Goal: Transaction & Acquisition: Purchase product/service

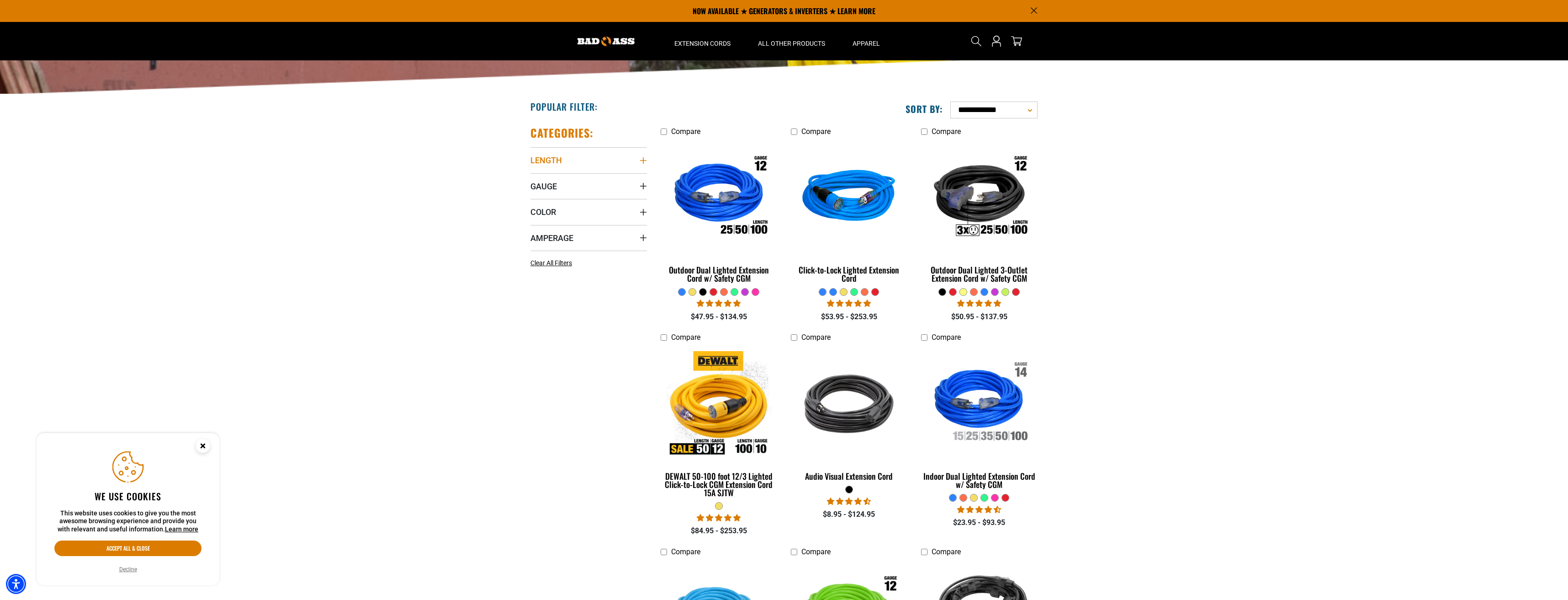
scroll to position [132, 0]
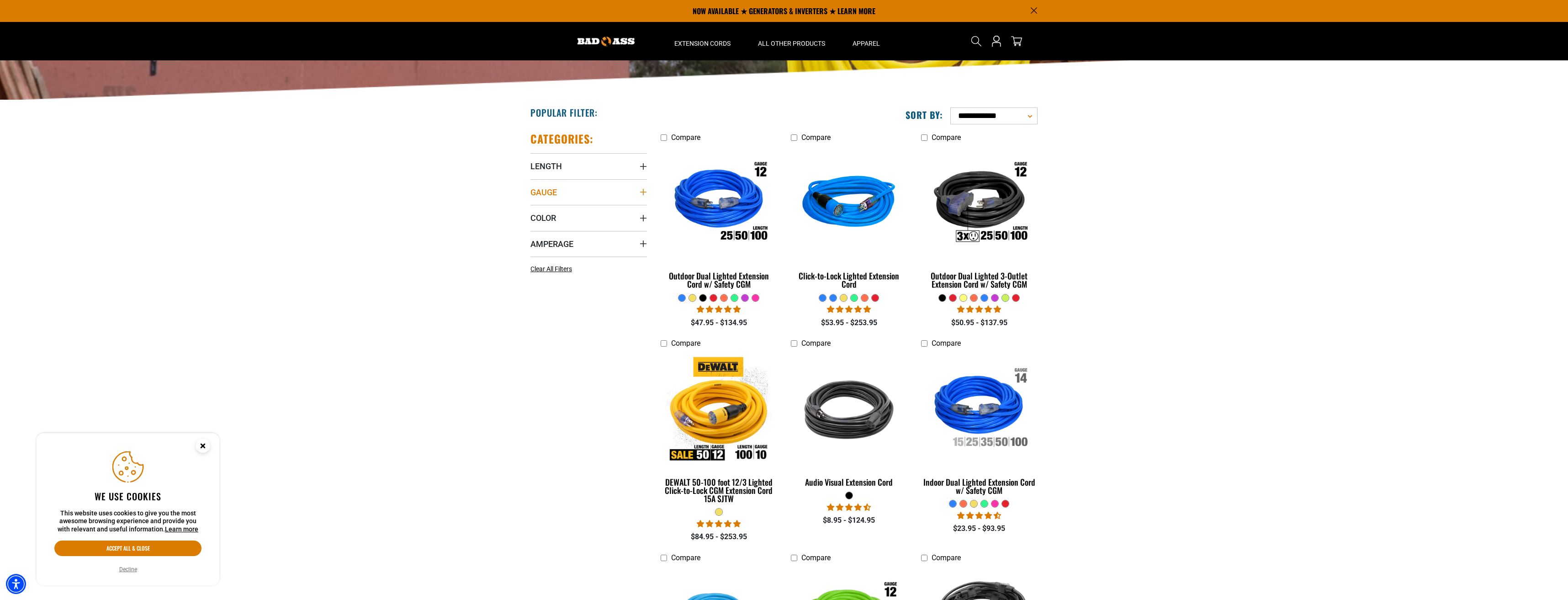
click at [552, 192] on span "Gauge" at bounding box center [544, 191] width 27 height 10
click at [593, 212] on icon at bounding box center [593, 211] width 7 height 12
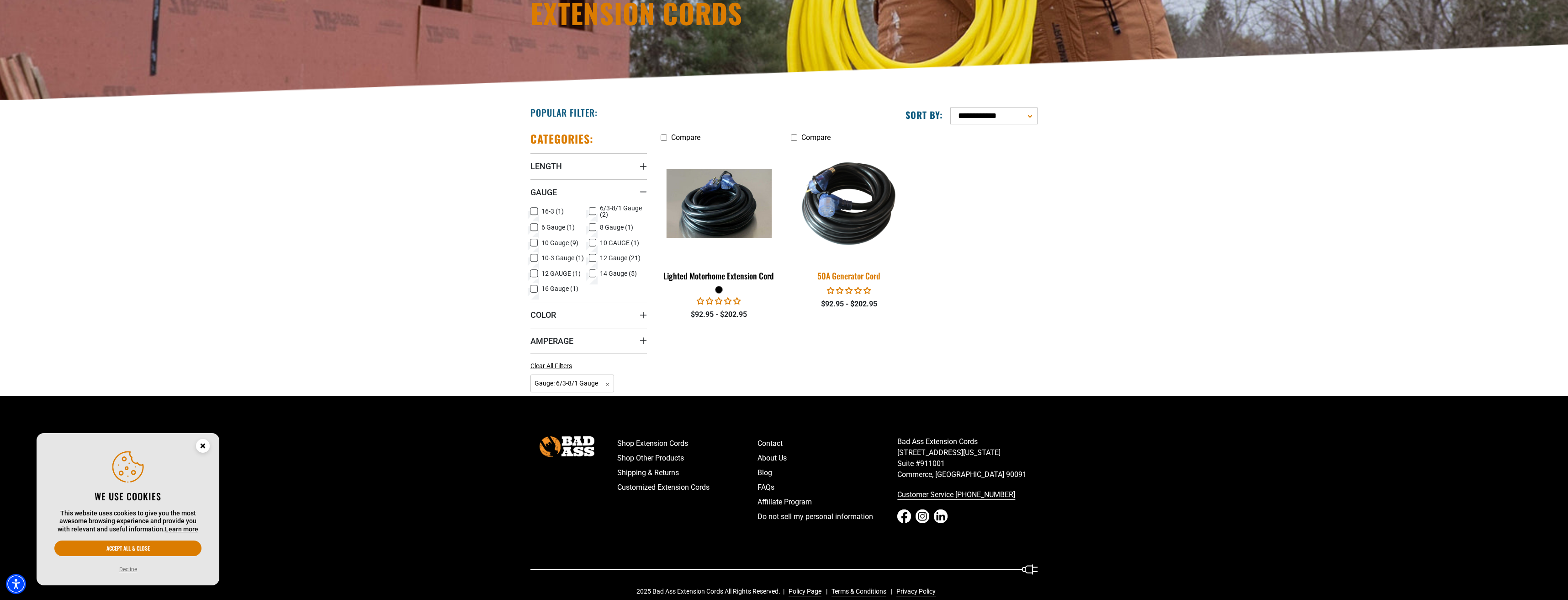
scroll to position [83, 0]
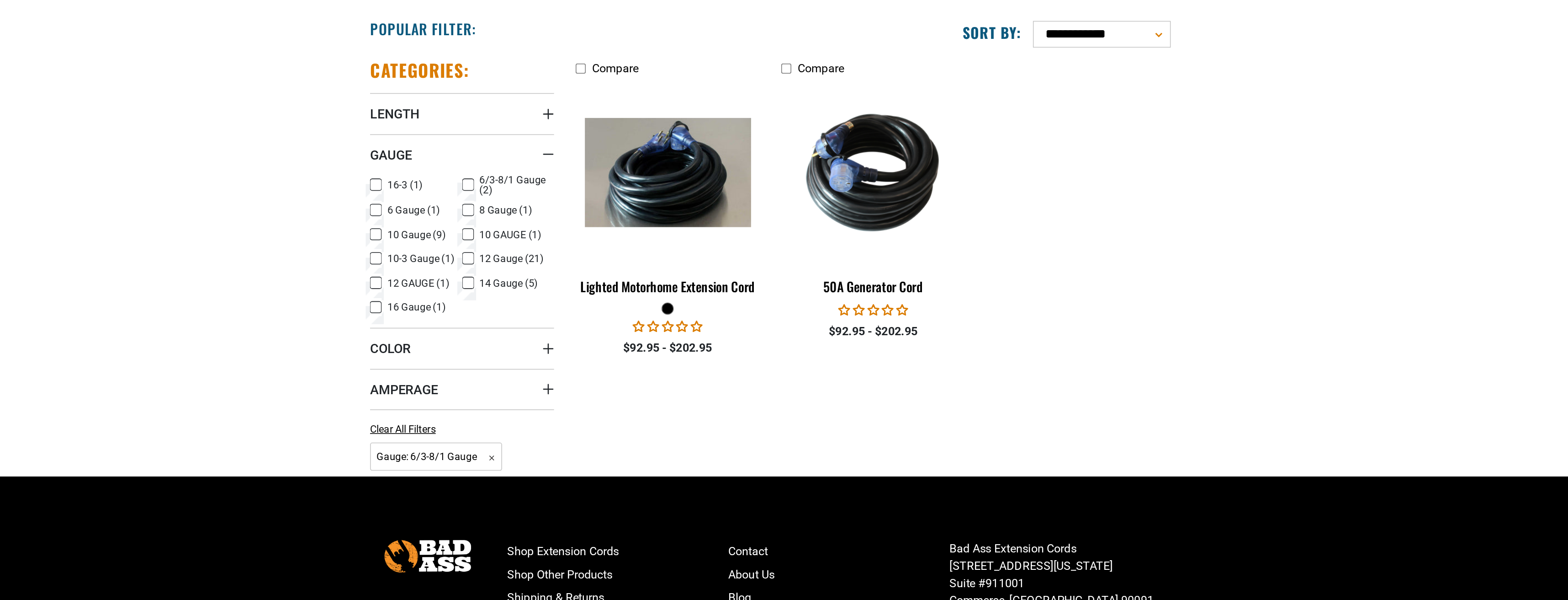
click at [590, 257] on icon at bounding box center [593, 259] width 6 height 5
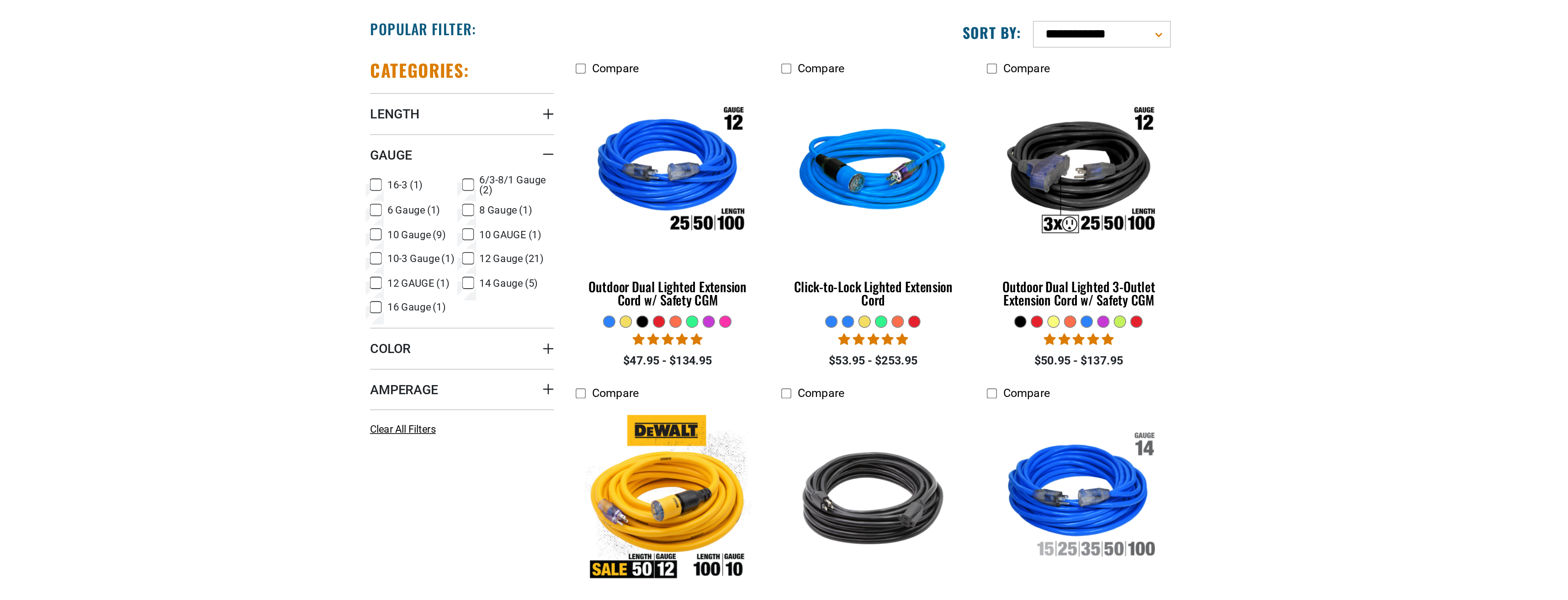
click at [531, 286] on icon at bounding box center [534, 291] width 7 height 12
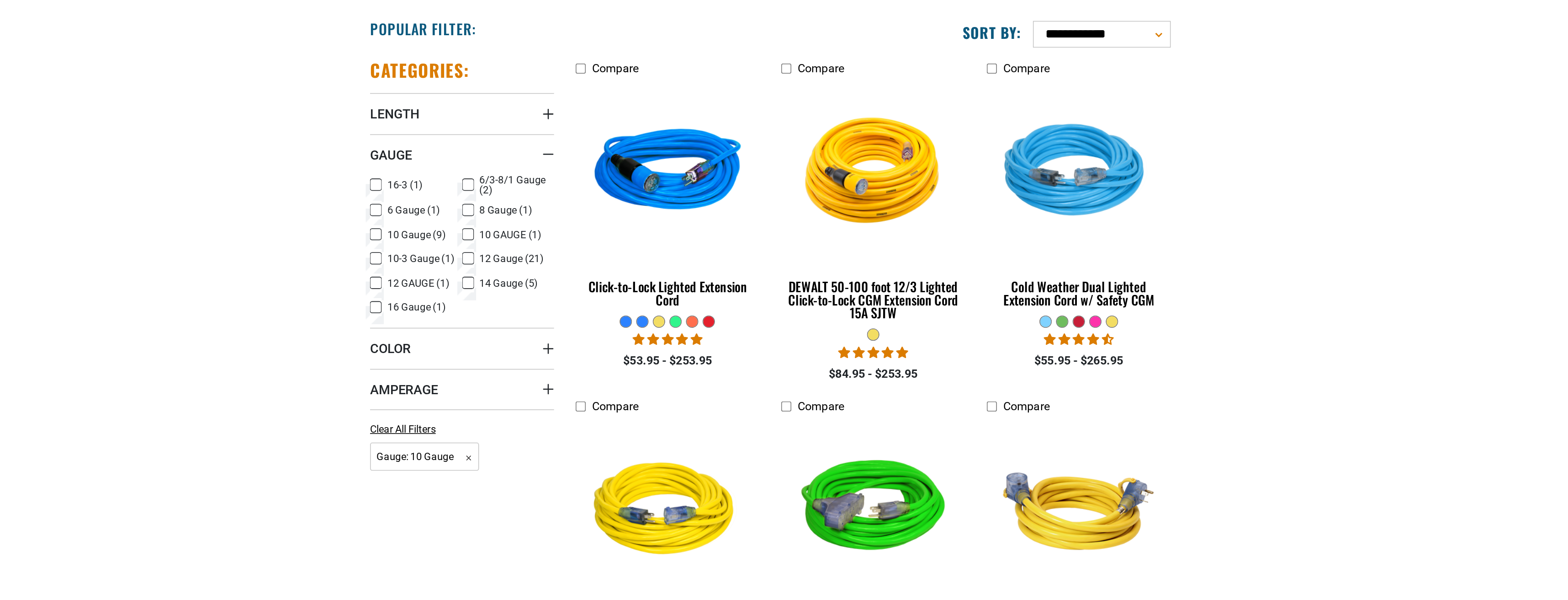
click at [532, 289] on icon at bounding box center [534, 291] width 6 height 5
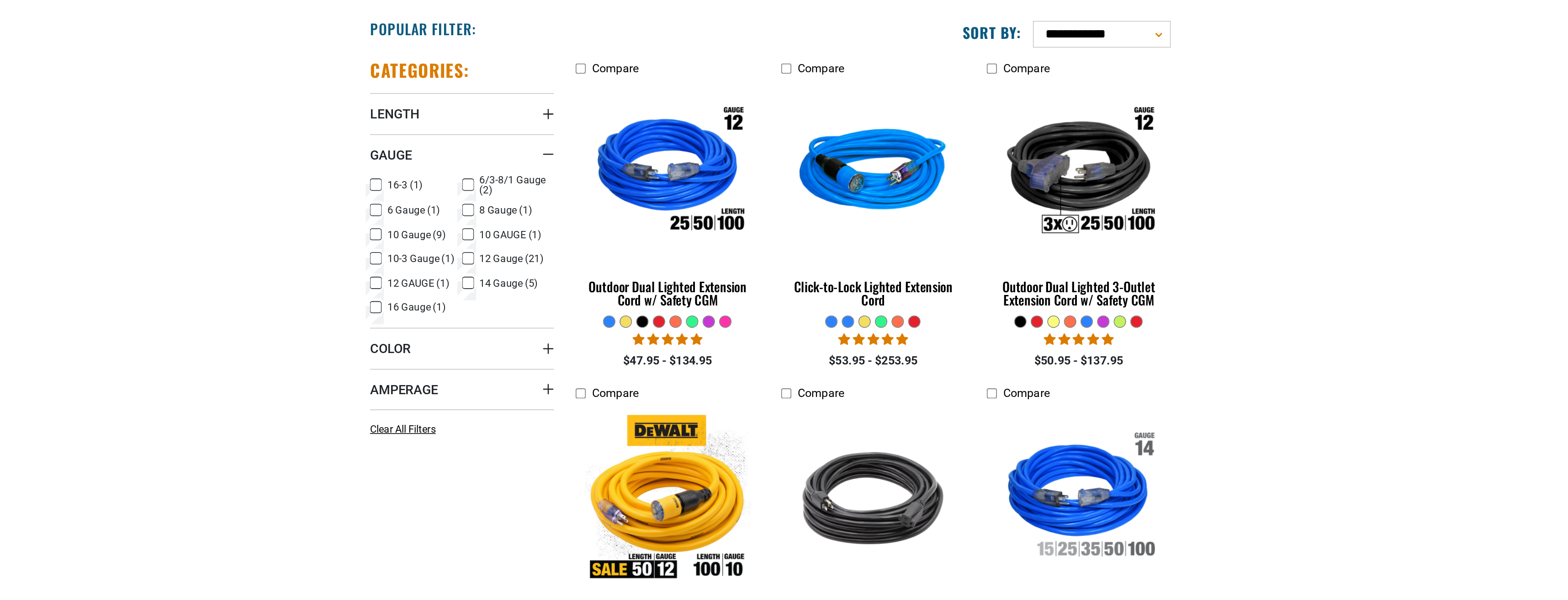
click at [589, 269] on icon at bounding box center [593, 275] width 7 height 12
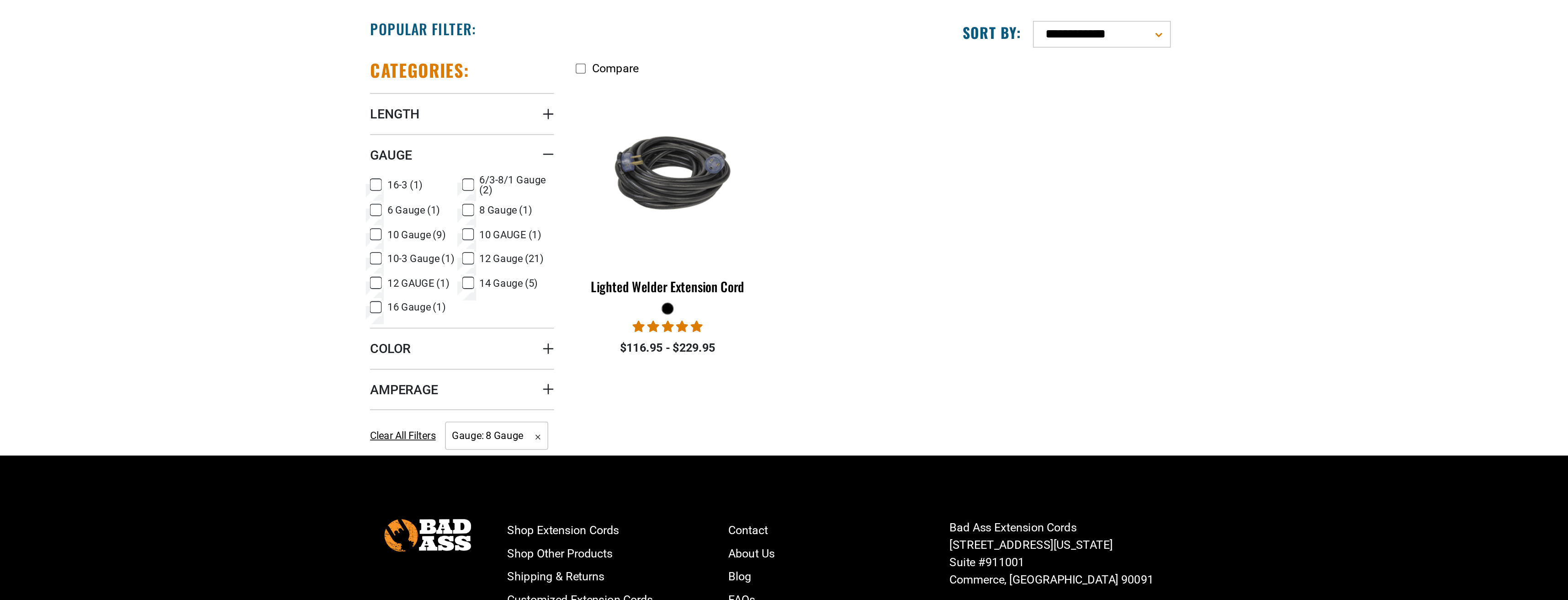
click at [590, 273] on icon at bounding box center [593, 276] width 6 height 5
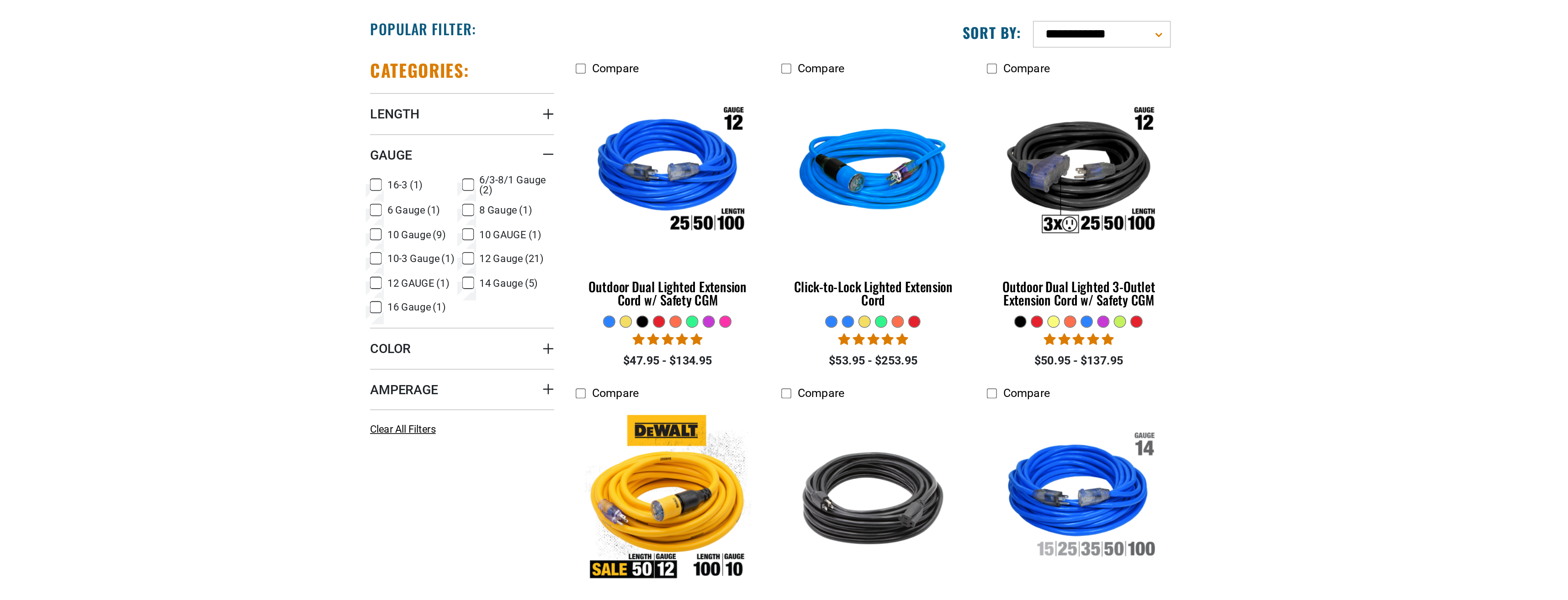
click at [531, 286] on icon at bounding box center [534, 291] width 7 height 12
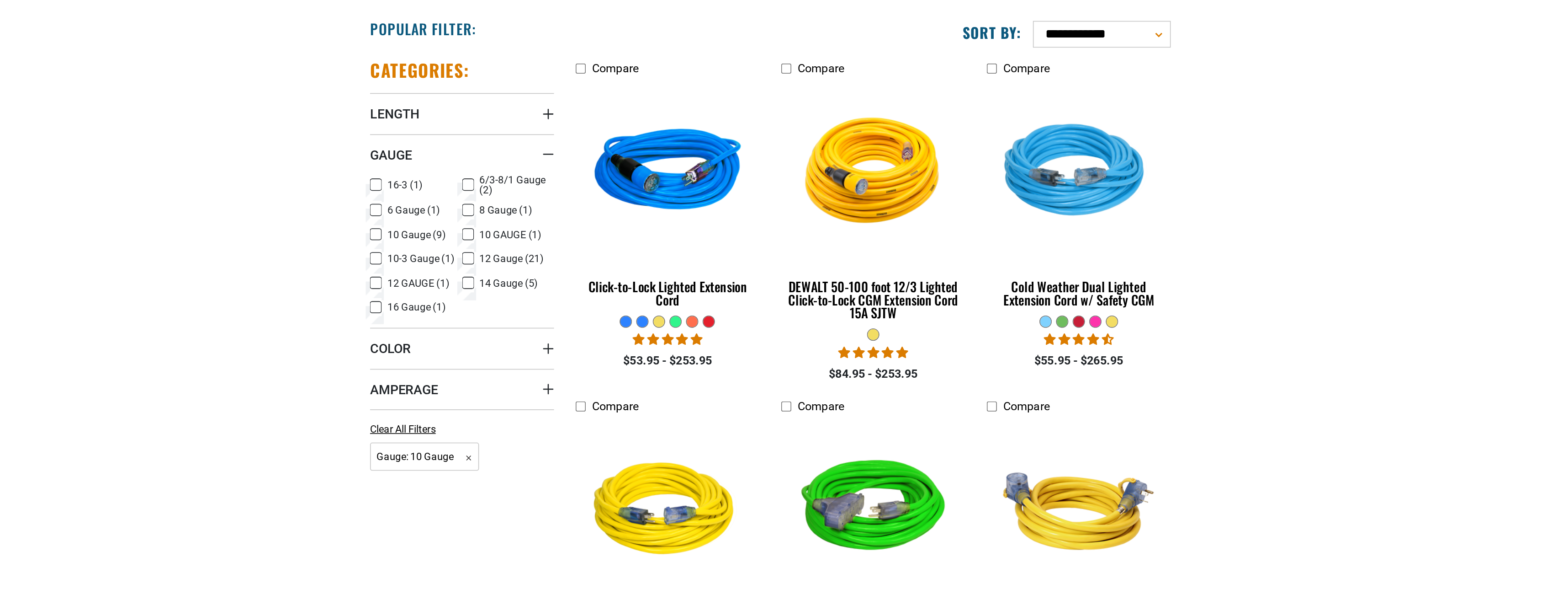
click at [589, 286] on icon at bounding box center [593, 291] width 7 height 12
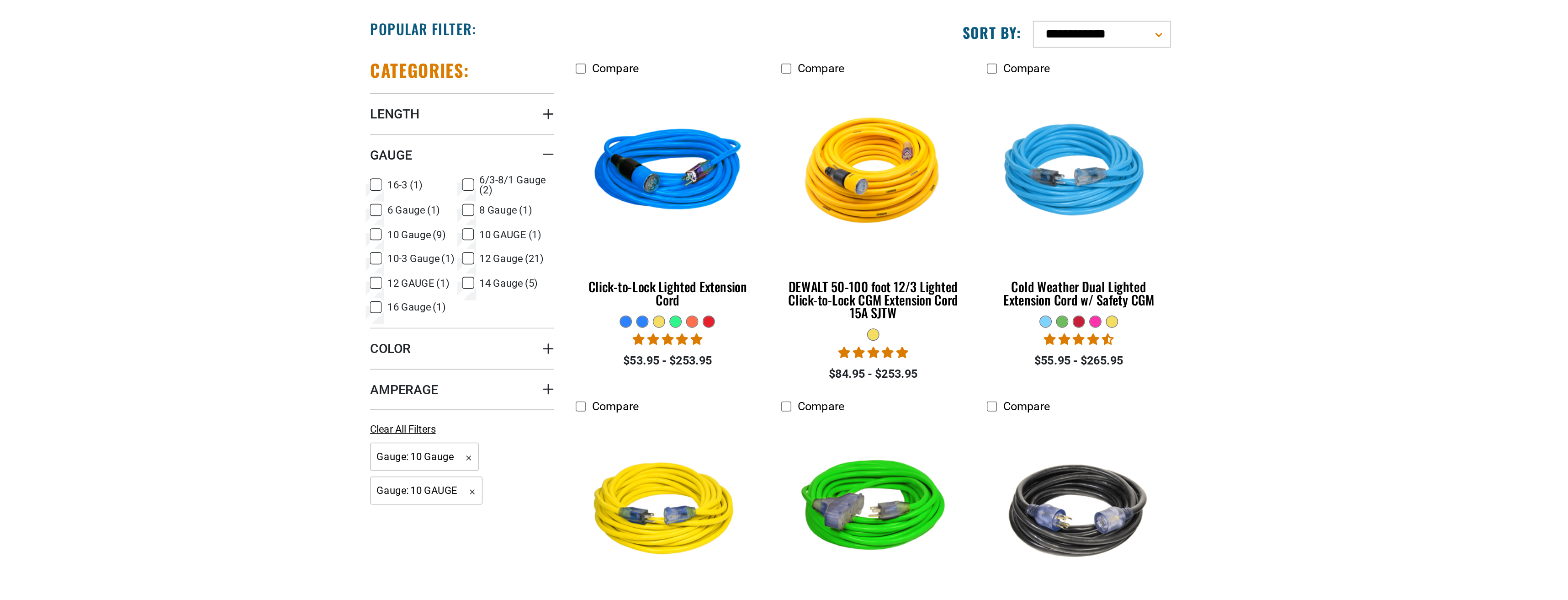
click at [590, 290] on icon at bounding box center [592, 291] width 4 height 2
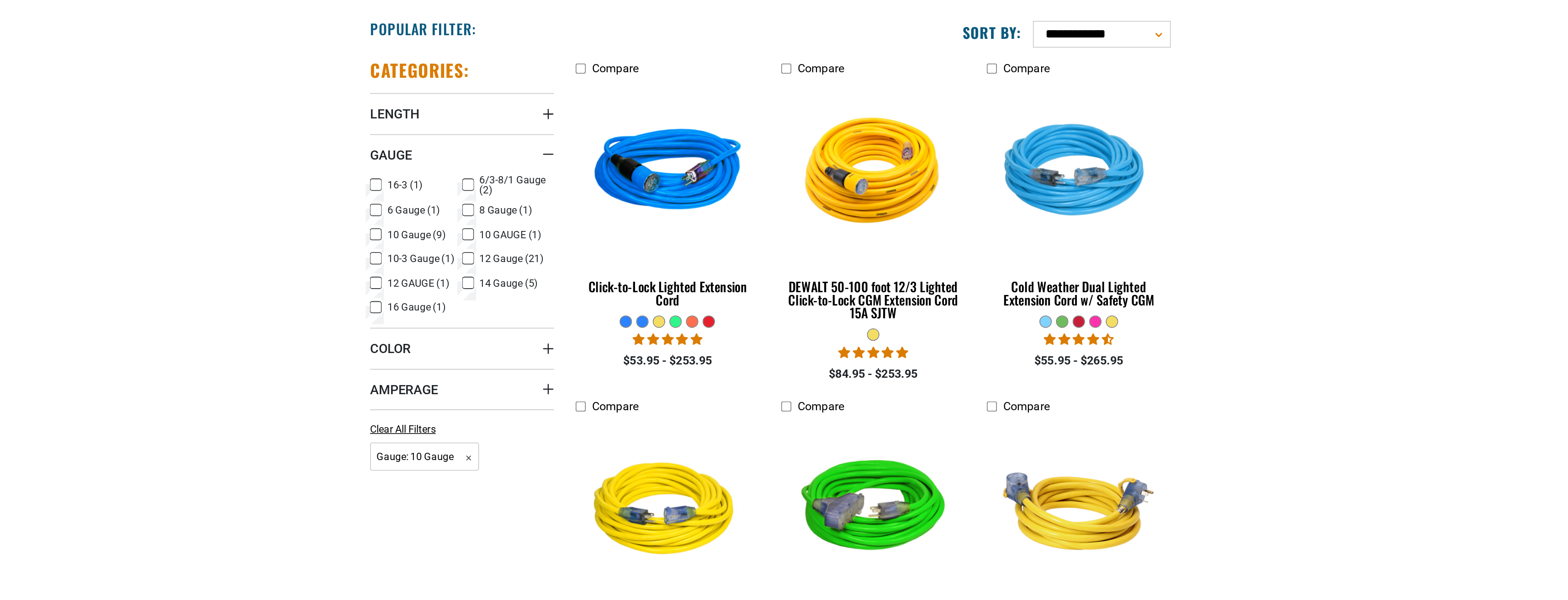
click at [532, 290] on icon at bounding box center [534, 291] width 4 height 2
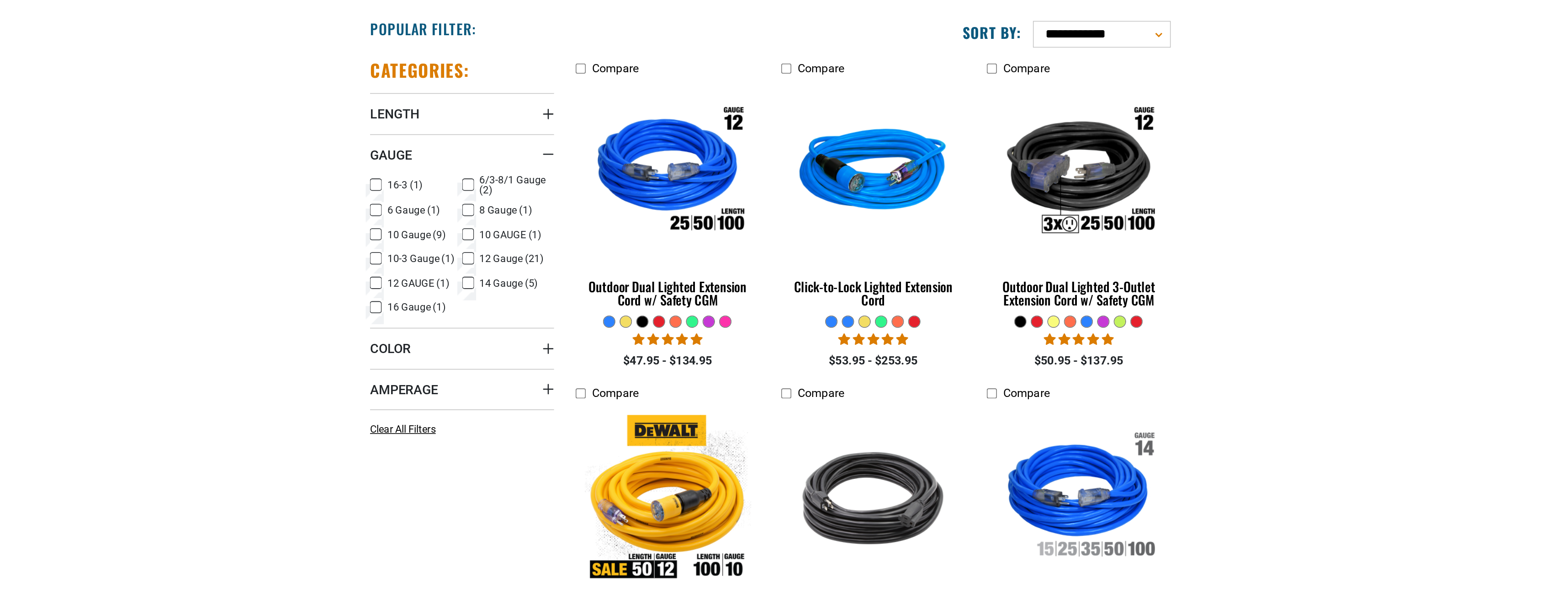
click at [531, 302] on rect at bounding box center [534, 306] width 7 height 7
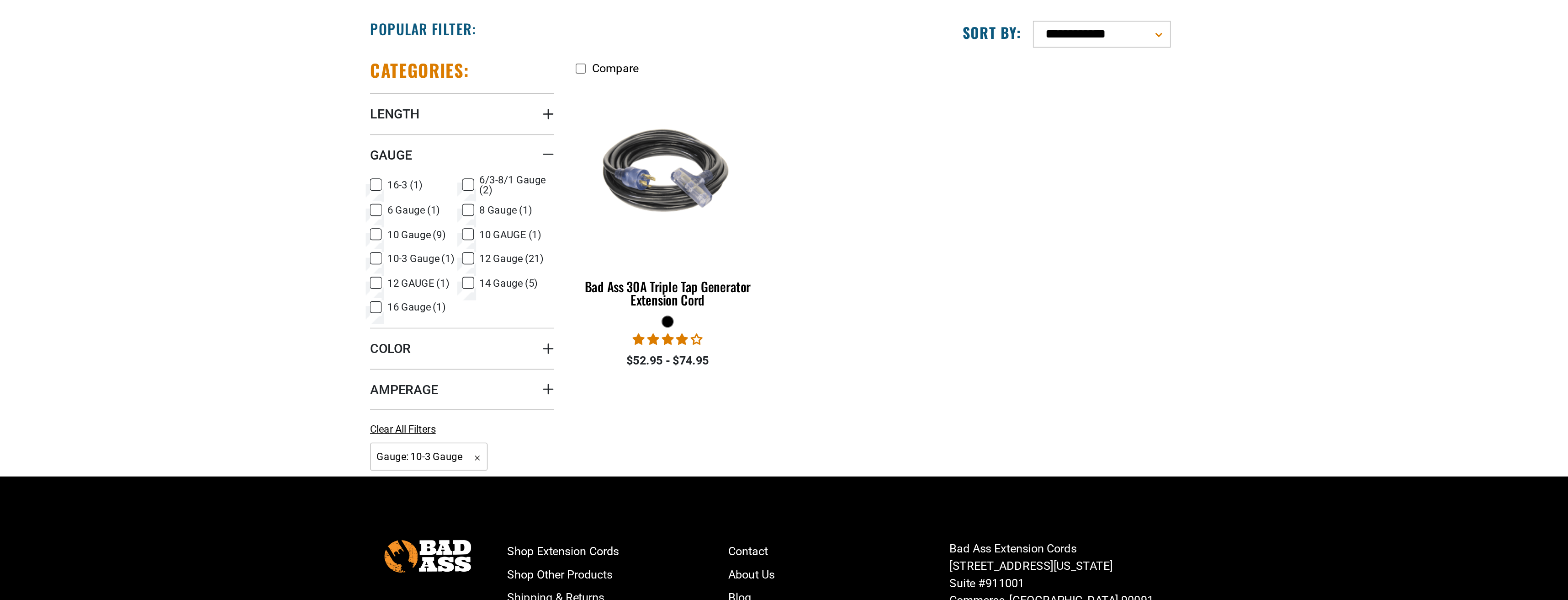
click at [532, 306] on icon at bounding box center [534, 306] width 4 height 2
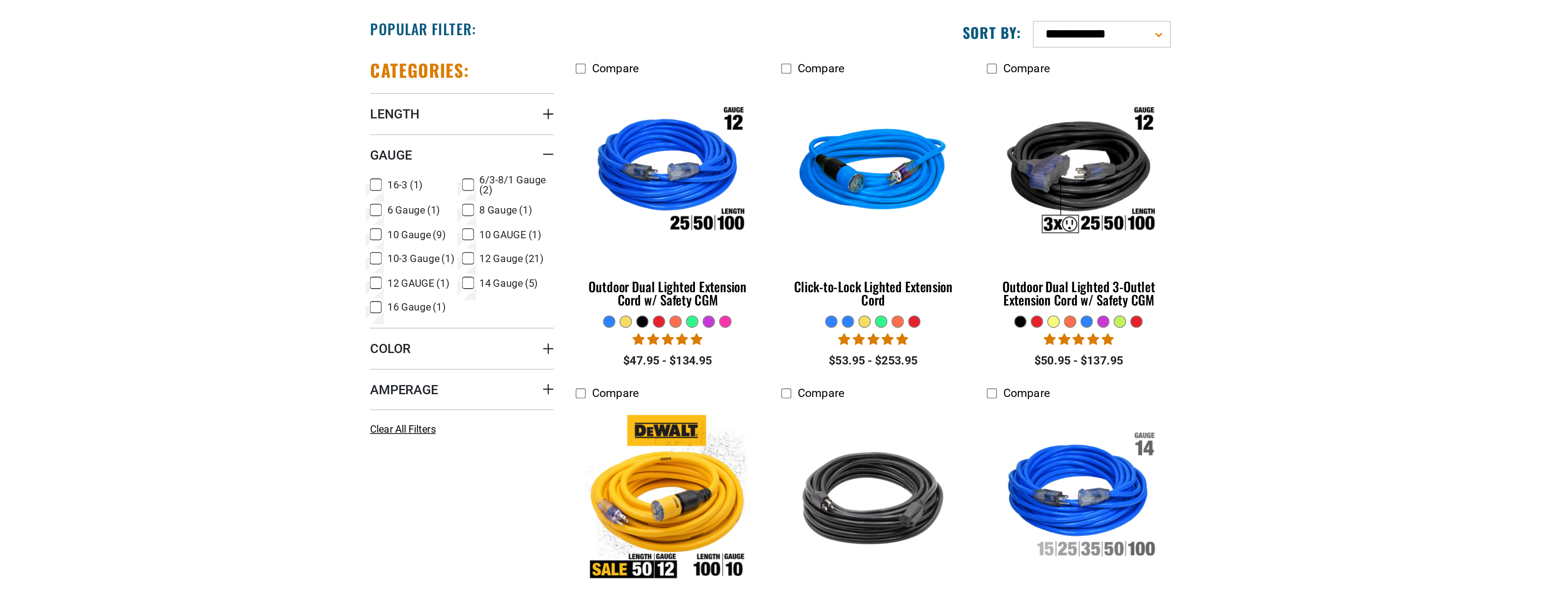
click at [531, 286] on icon at bounding box center [534, 291] width 7 height 12
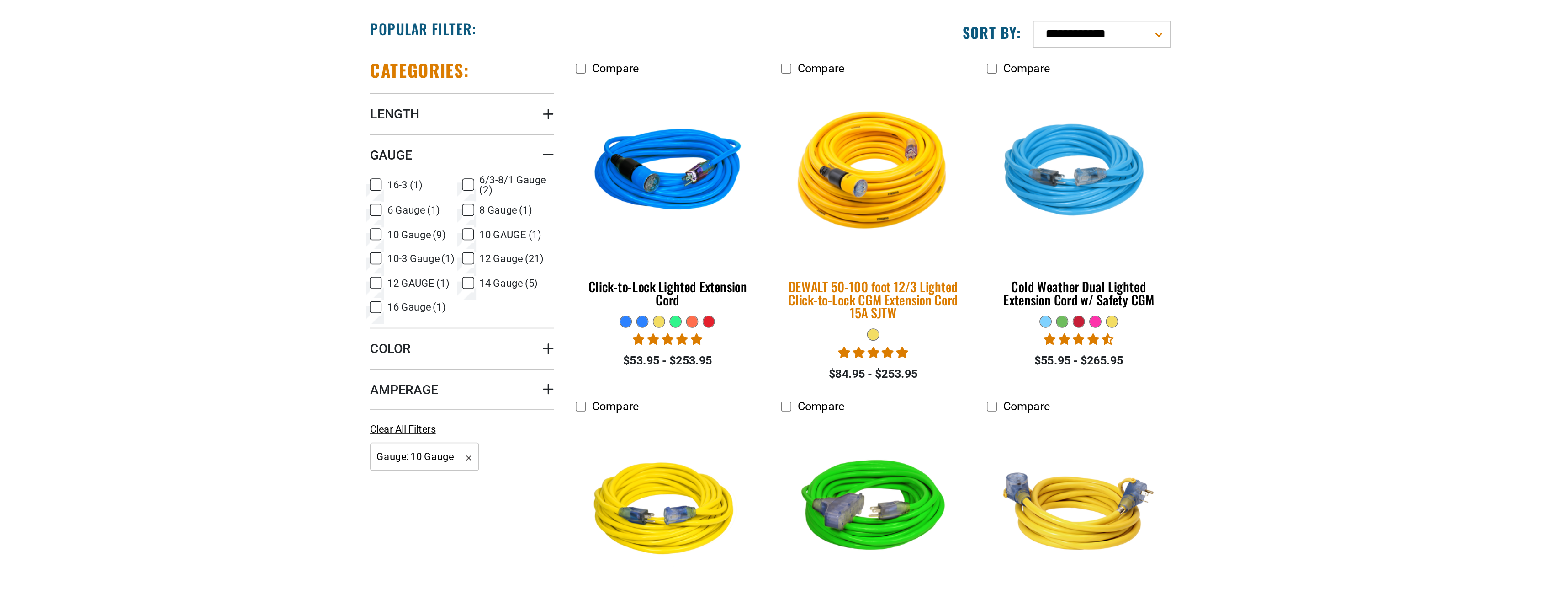
click at [785, 193] on img at bounding box center [848, 251] width 128 height 117
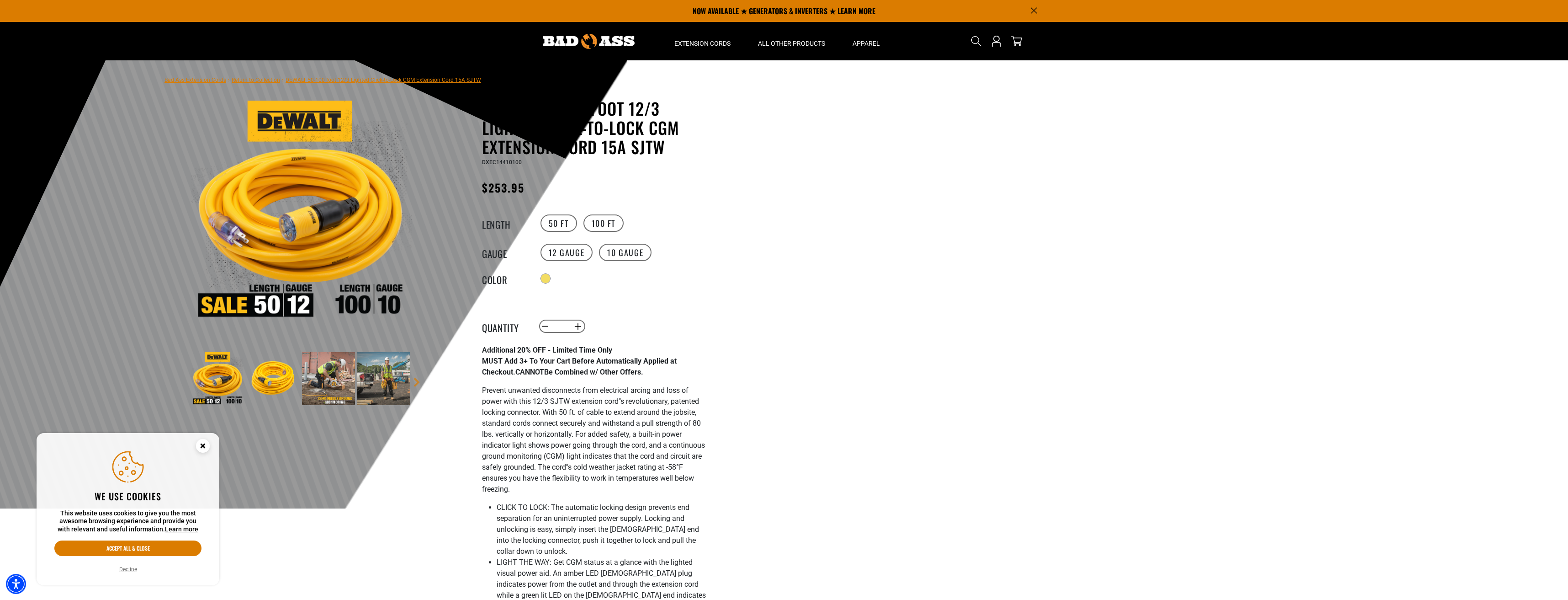
click at [317, 384] on img at bounding box center [329, 379] width 53 height 53
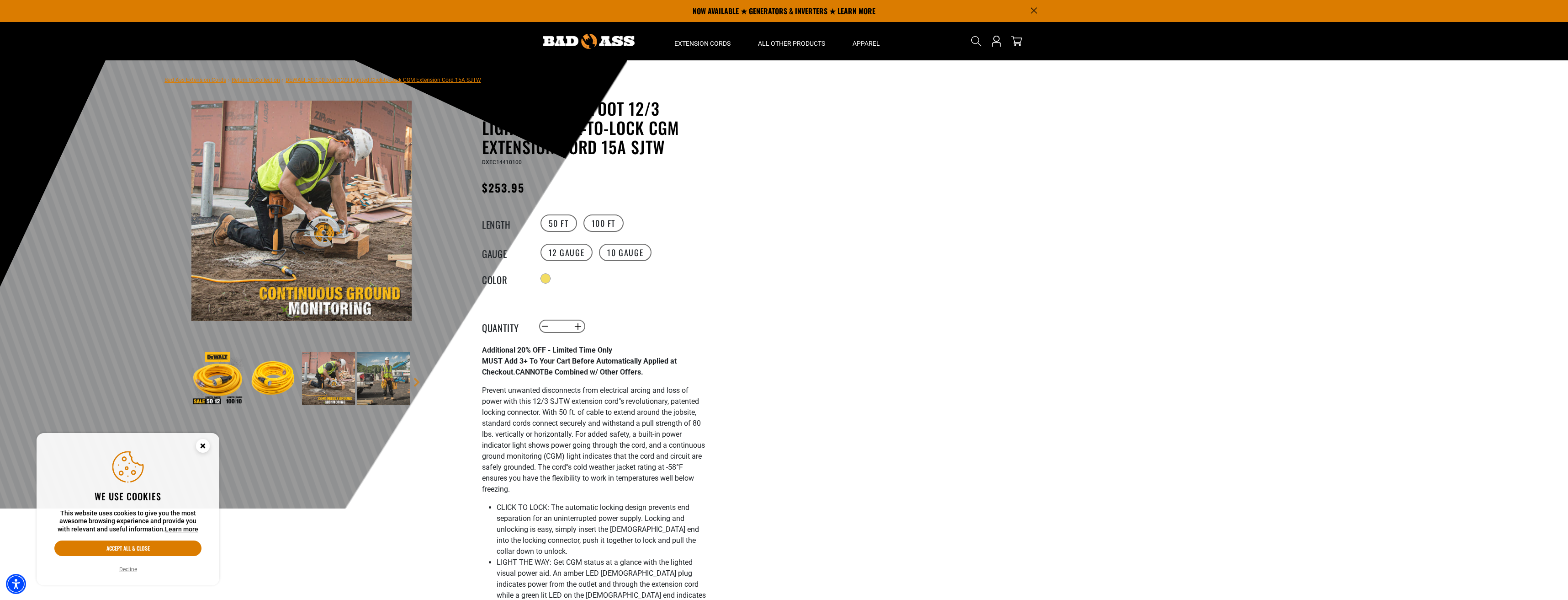
click at [374, 381] on img at bounding box center [384, 379] width 53 height 53
